Goal: Task Accomplishment & Management: Manage account settings

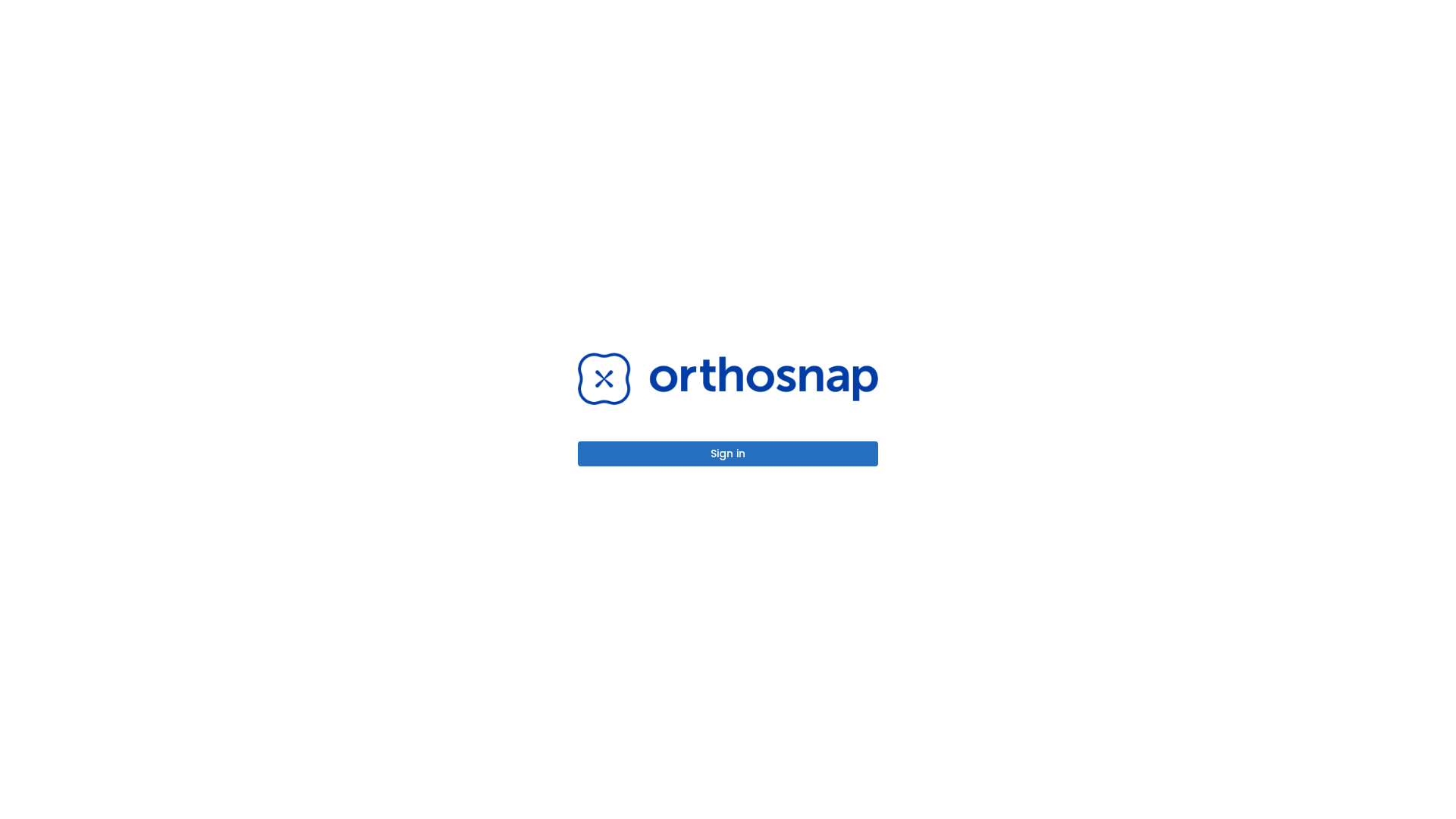
click at [728, 453] on button "Sign in" at bounding box center [728, 453] width 301 height 25
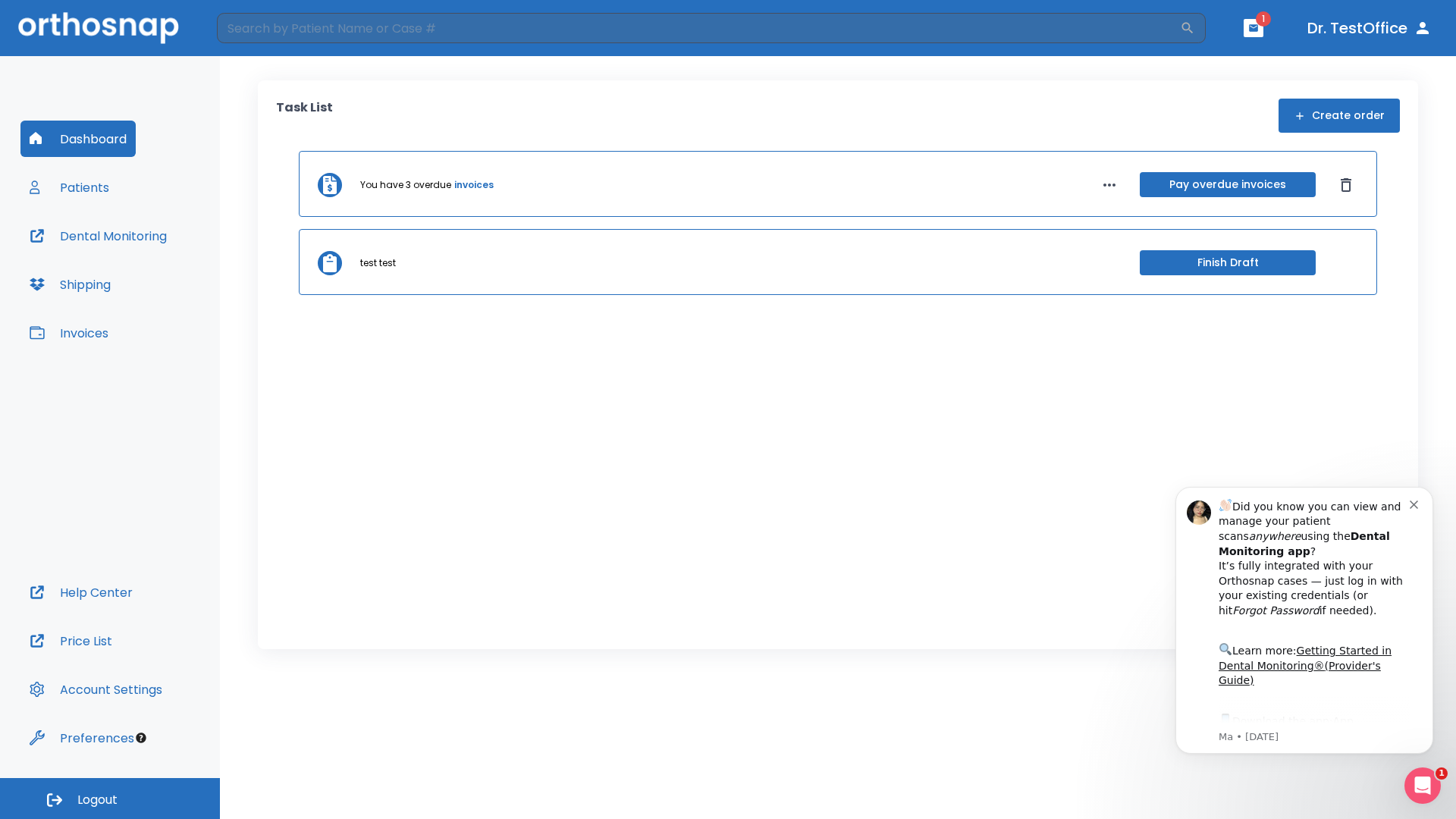
click at [110, 799] on span "Logout" at bounding box center [97, 800] width 40 height 16
